Goal: Information Seeking & Learning: Learn about a topic

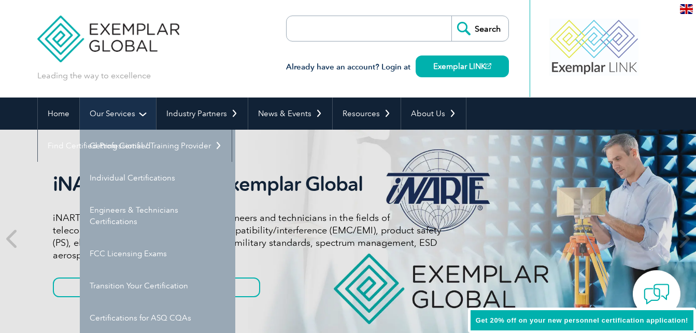
click at [122, 116] on link "Our Services" at bounding box center [118, 113] width 76 height 32
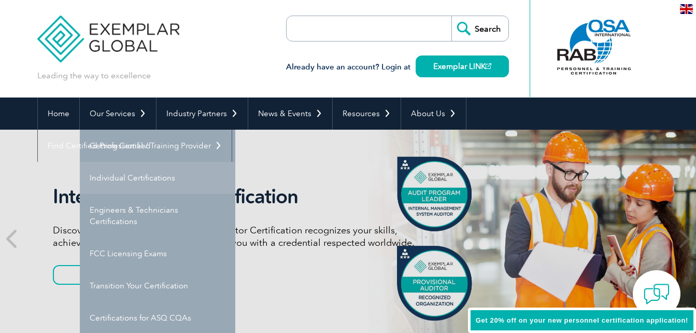
click at [134, 180] on link "Individual Certifications" at bounding box center [158, 178] width 156 height 32
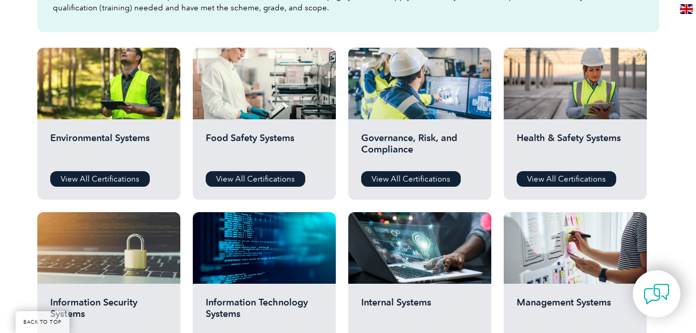
scroll to position [348, 0]
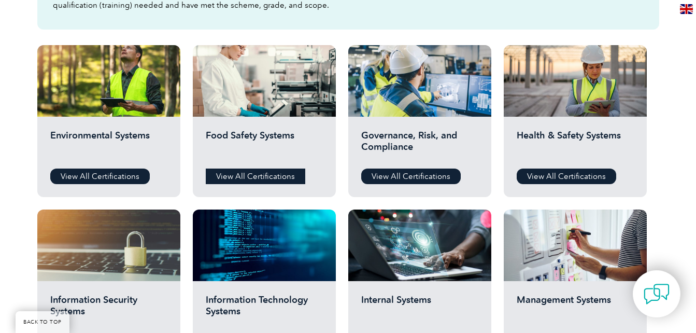
click at [269, 180] on link "View All Certifications" at bounding box center [256, 176] width 100 height 16
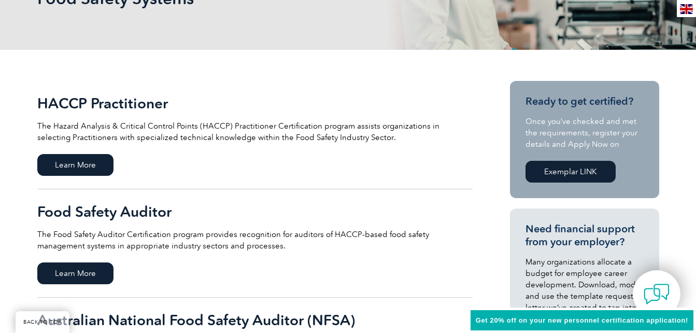
scroll to position [181, 0]
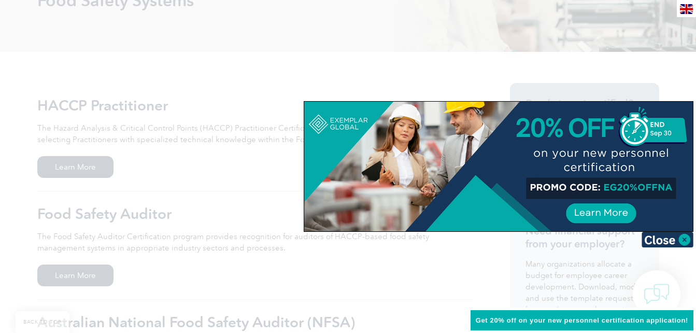
click at [613, 211] on div at bounding box center [498, 167] width 389 height 130
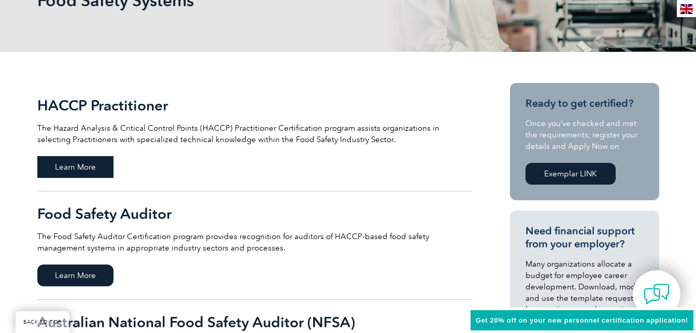
click at [91, 158] on span "Learn More" at bounding box center [75, 167] width 76 height 22
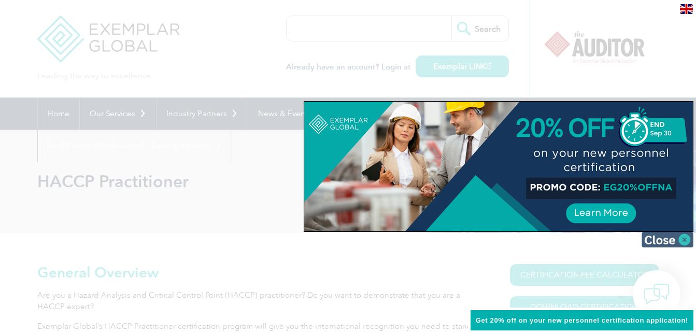
click at [688, 234] on img at bounding box center [668, 240] width 52 height 16
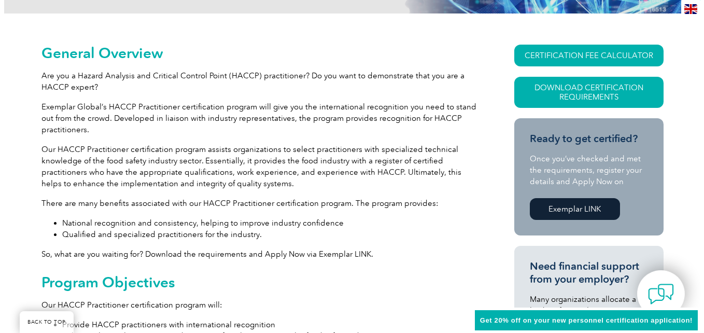
scroll to position [225, 0]
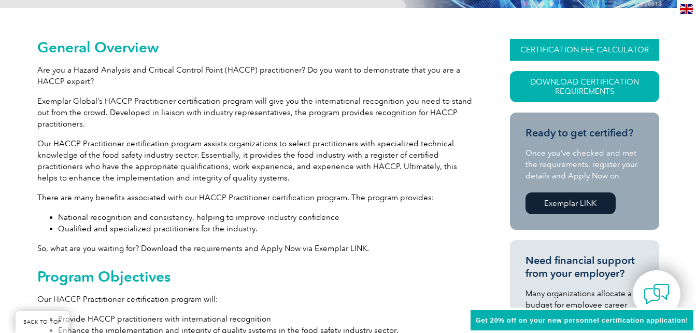
click at [602, 55] on link "CERTIFICATION FEE CALCULATOR" at bounding box center [584, 50] width 149 height 22
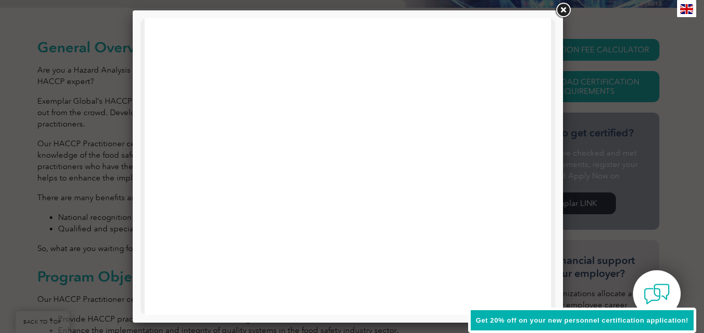
scroll to position [222, 0]
drag, startPoint x: 696, startPoint y: 193, endPoint x: 552, endPoint y: 226, distance: 148.4
drag, startPoint x: 552, startPoint y: 139, endPoint x: 650, endPoint y: 350, distance: 233.1
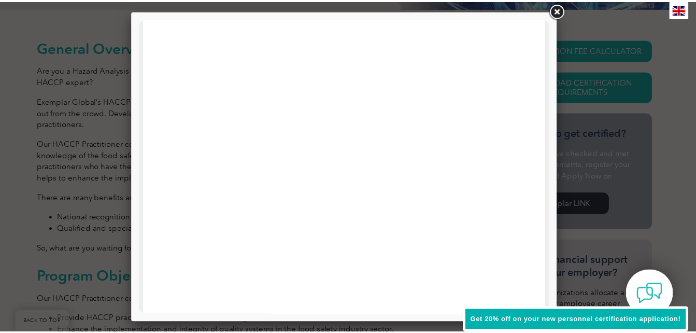
scroll to position [0, 0]
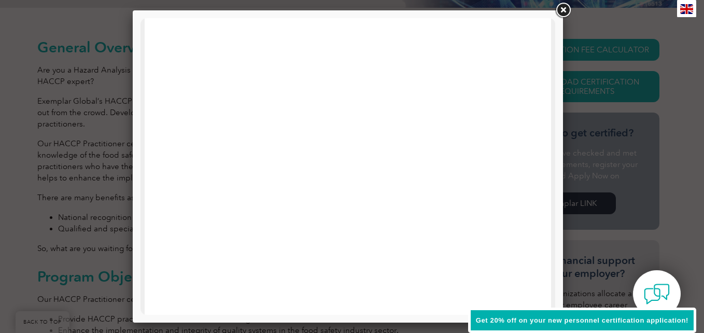
drag, startPoint x: 552, startPoint y: 183, endPoint x: 709, endPoint y: 107, distance: 174.4
click at [569, 4] on link at bounding box center [563, 10] width 19 height 19
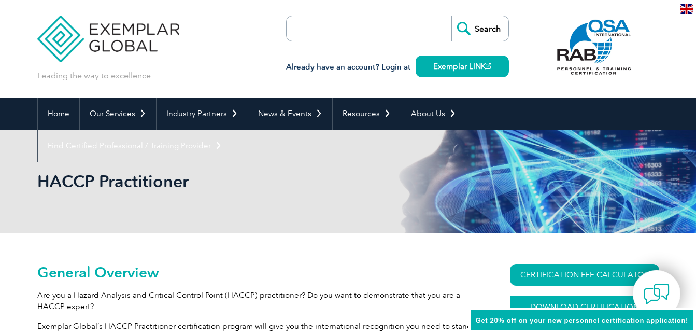
click at [545, 300] on link "Download Certification Requirements" at bounding box center [584, 311] width 149 height 31
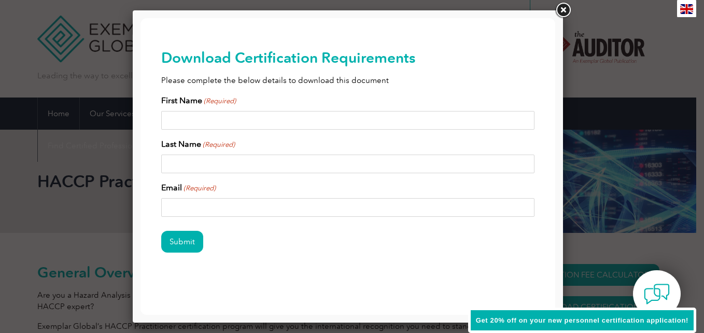
click at [565, 13] on link at bounding box center [563, 10] width 19 height 19
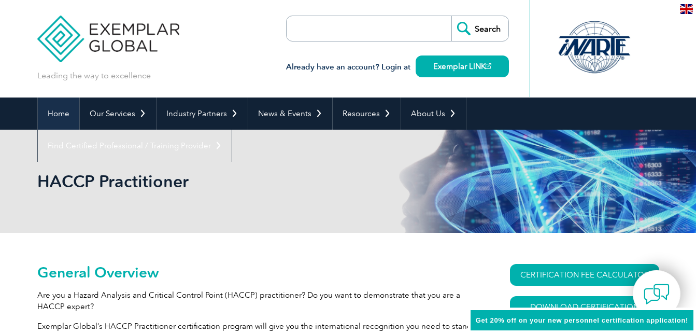
click at [69, 119] on link "Home" at bounding box center [58, 113] width 41 height 32
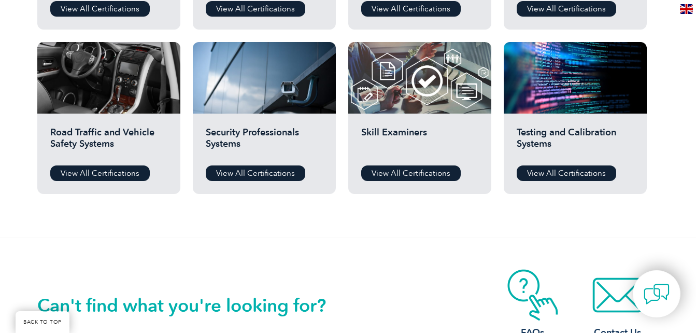
scroll to position [849, 0]
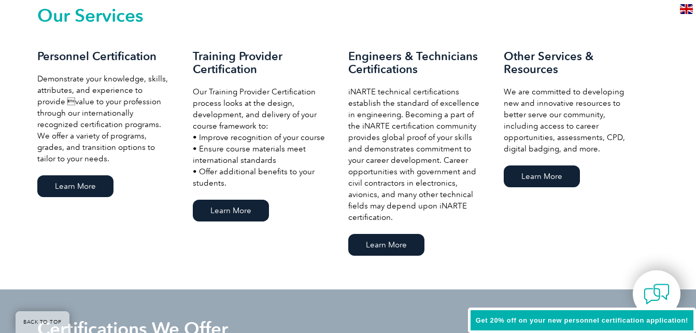
scroll to position [721, 0]
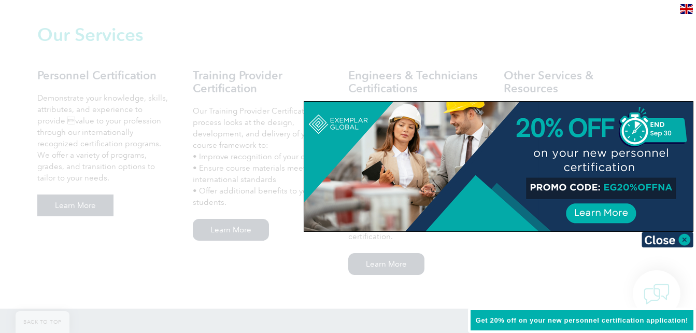
click at [96, 209] on div at bounding box center [348, 166] width 696 height 333
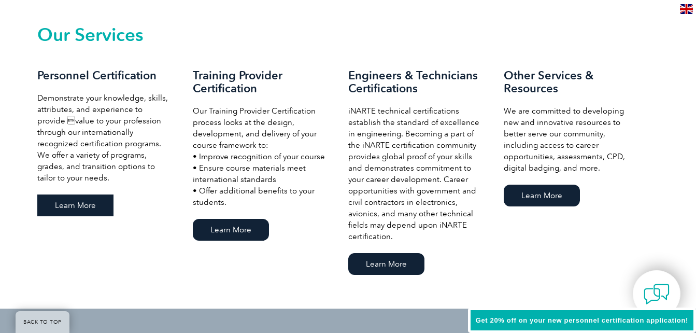
click at [96, 209] on link "Learn More" at bounding box center [75, 205] width 76 height 22
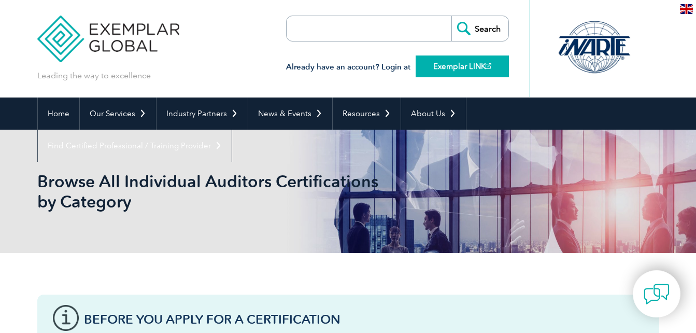
click at [454, 64] on link "Exemplar LINK" at bounding box center [462, 66] width 93 height 22
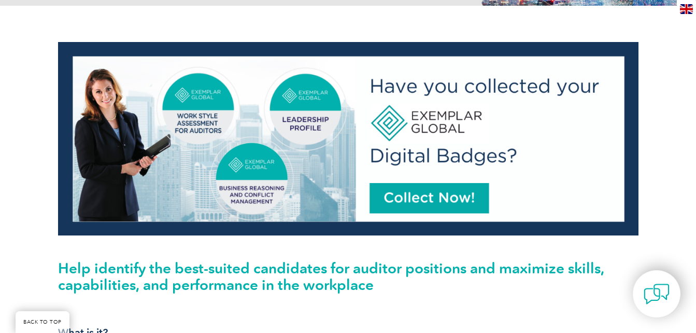
scroll to position [199, 0]
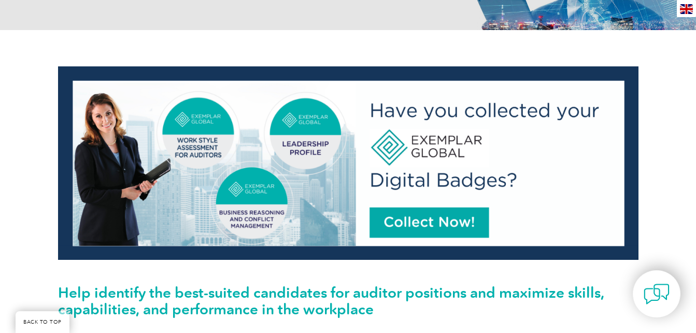
click at [457, 218] on img at bounding box center [348, 162] width 581 height 193
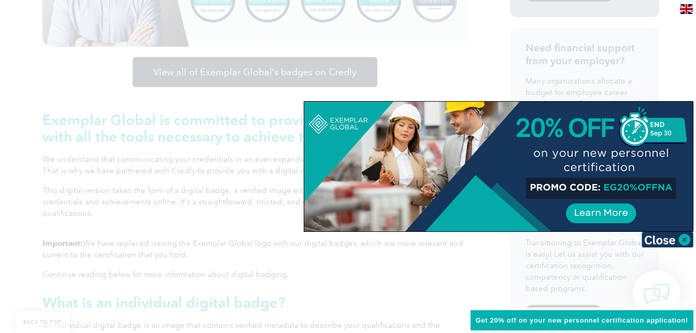
scroll to position [413, 0]
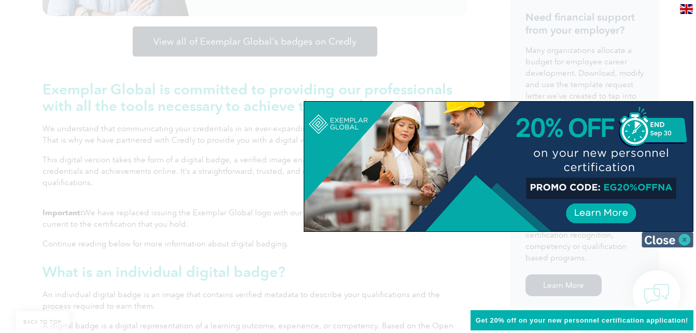
click at [653, 241] on img at bounding box center [668, 240] width 52 height 16
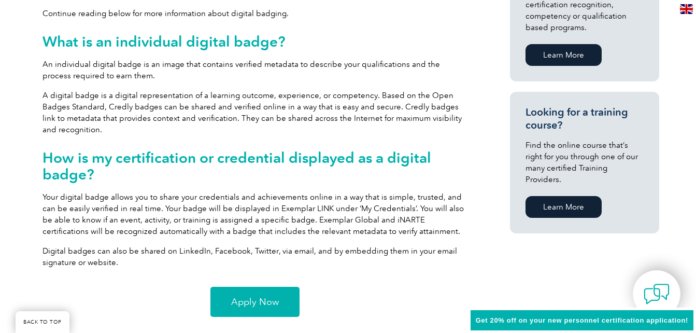
scroll to position [703, 0]
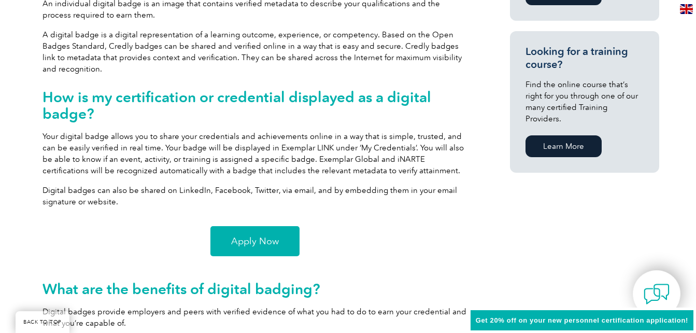
click at [264, 243] on span "Apply Now" at bounding box center [255, 240] width 48 height 9
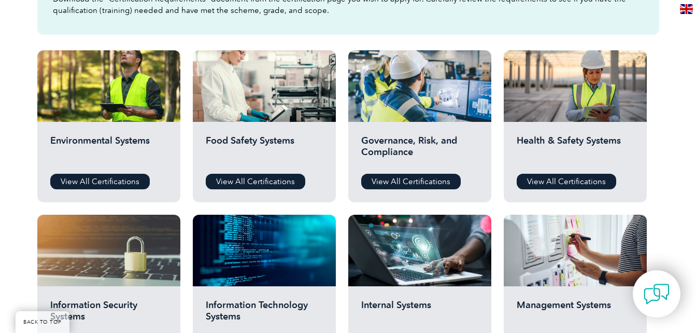
scroll to position [350, 0]
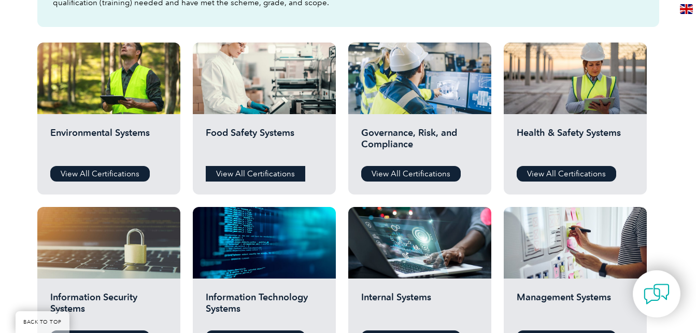
click at [260, 174] on link "View All Certifications" at bounding box center [256, 174] width 100 height 16
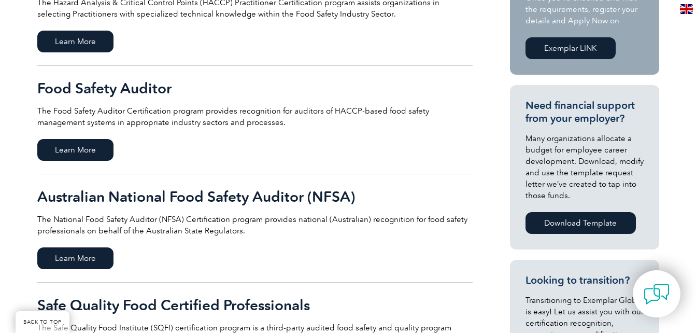
scroll to position [212, 0]
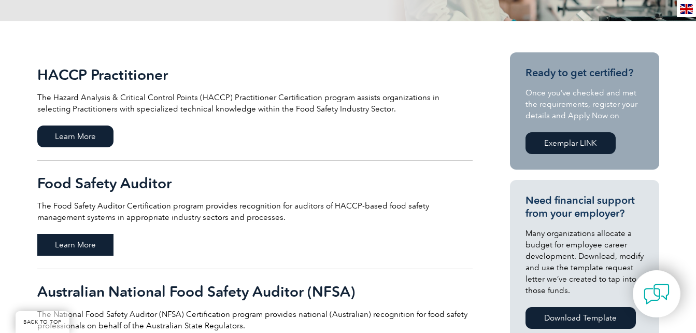
click at [62, 245] on span "Learn More" at bounding box center [75, 245] width 76 height 22
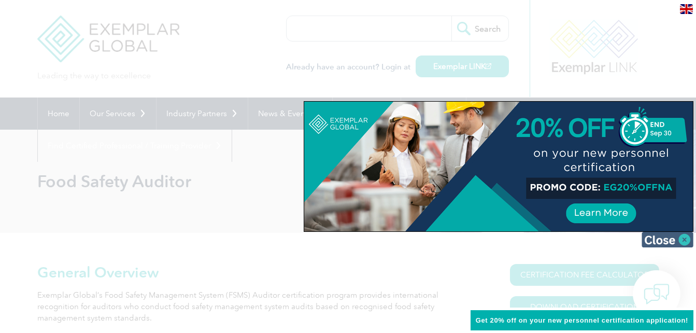
click at [654, 247] on img at bounding box center [668, 240] width 52 height 16
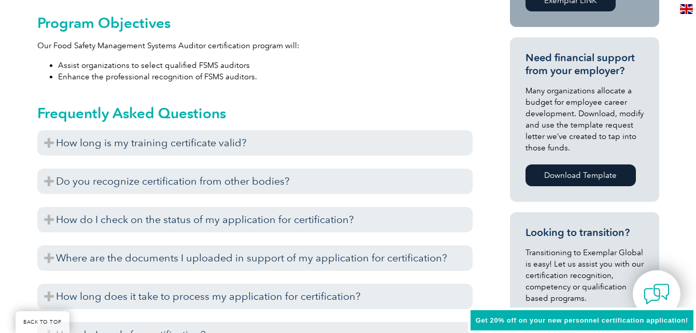
scroll to position [466, 0]
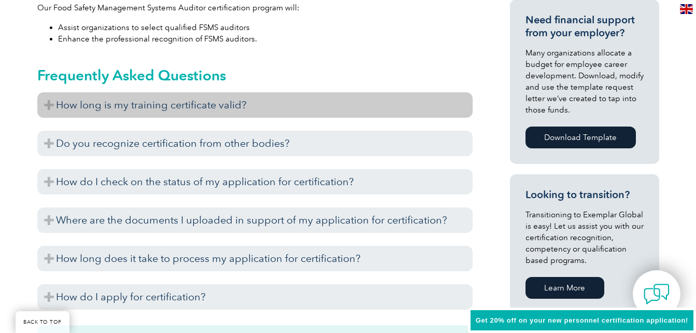
click at [51, 104] on h3 "How long is my training certificate valid?" at bounding box center [254, 104] width 435 height 25
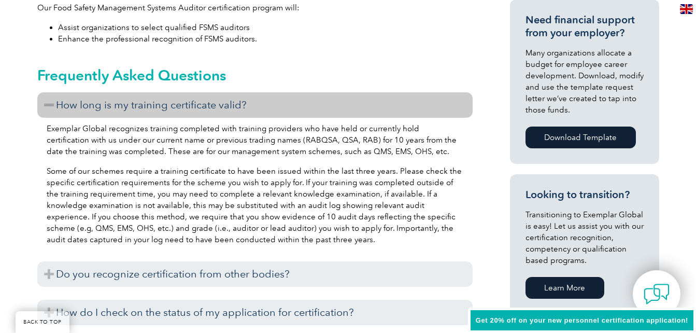
click at [51, 104] on h3 "How long is my training certificate valid?" at bounding box center [254, 104] width 435 height 25
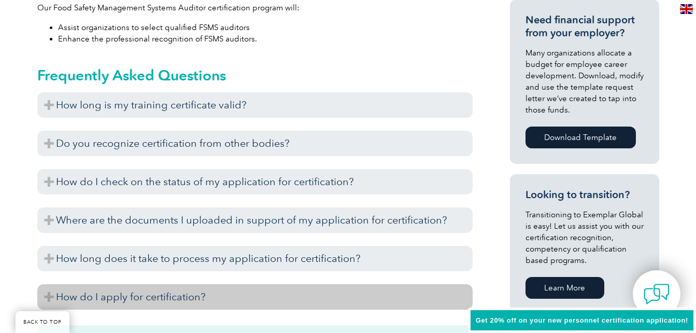
click at [73, 295] on h3 "How do I apply for certification?" at bounding box center [254, 296] width 435 height 25
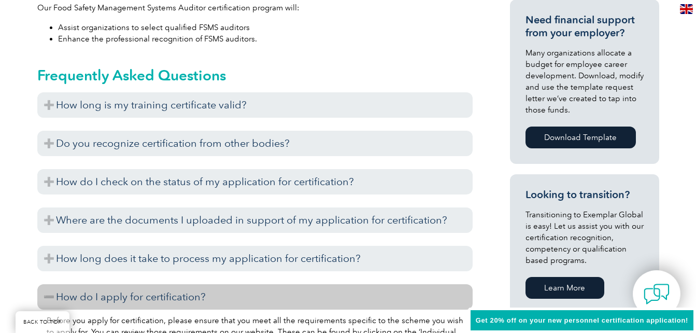
drag, startPoint x: 695, startPoint y: 104, endPoint x: 695, endPoint y: 112, distance: 7.8
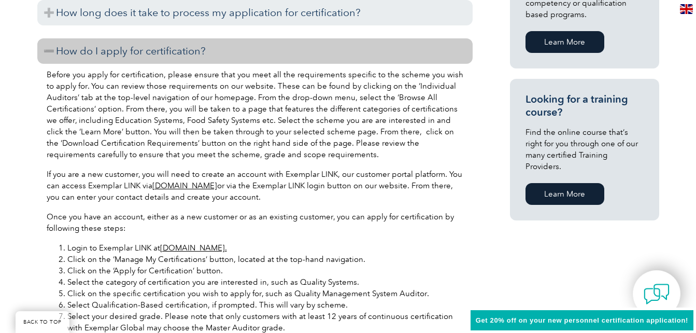
scroll to position [715, 0]
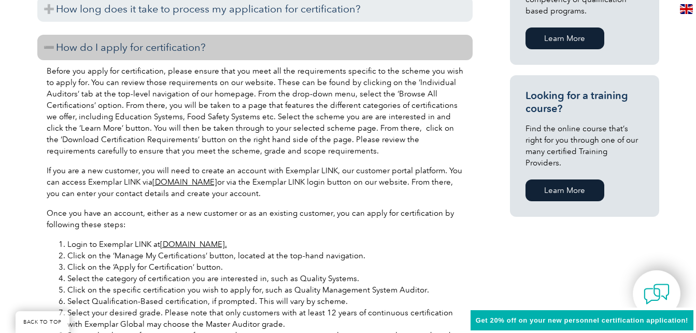
drag, startPoint x: 696, startPoint y: 135, endPoint x: 693, endPoint y: 146, distance: 11.2
click at [693, 146] on div "General Overview Exemplar Global’s Food Safety Management System (FSMS) Auditor…" at bounding box center [348, 236] width 696 height 1436
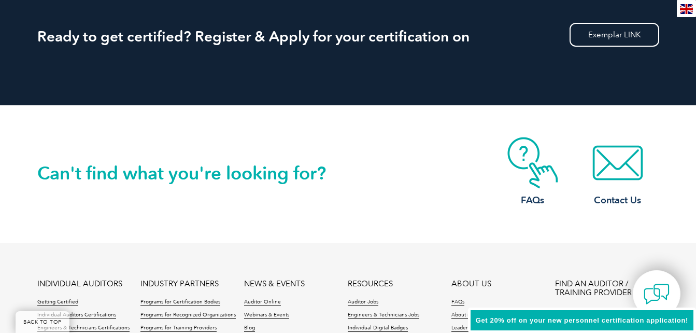
scroll to position [1886, 0]
